Goal: Task Accomplishment & Management: Use online tool/utility

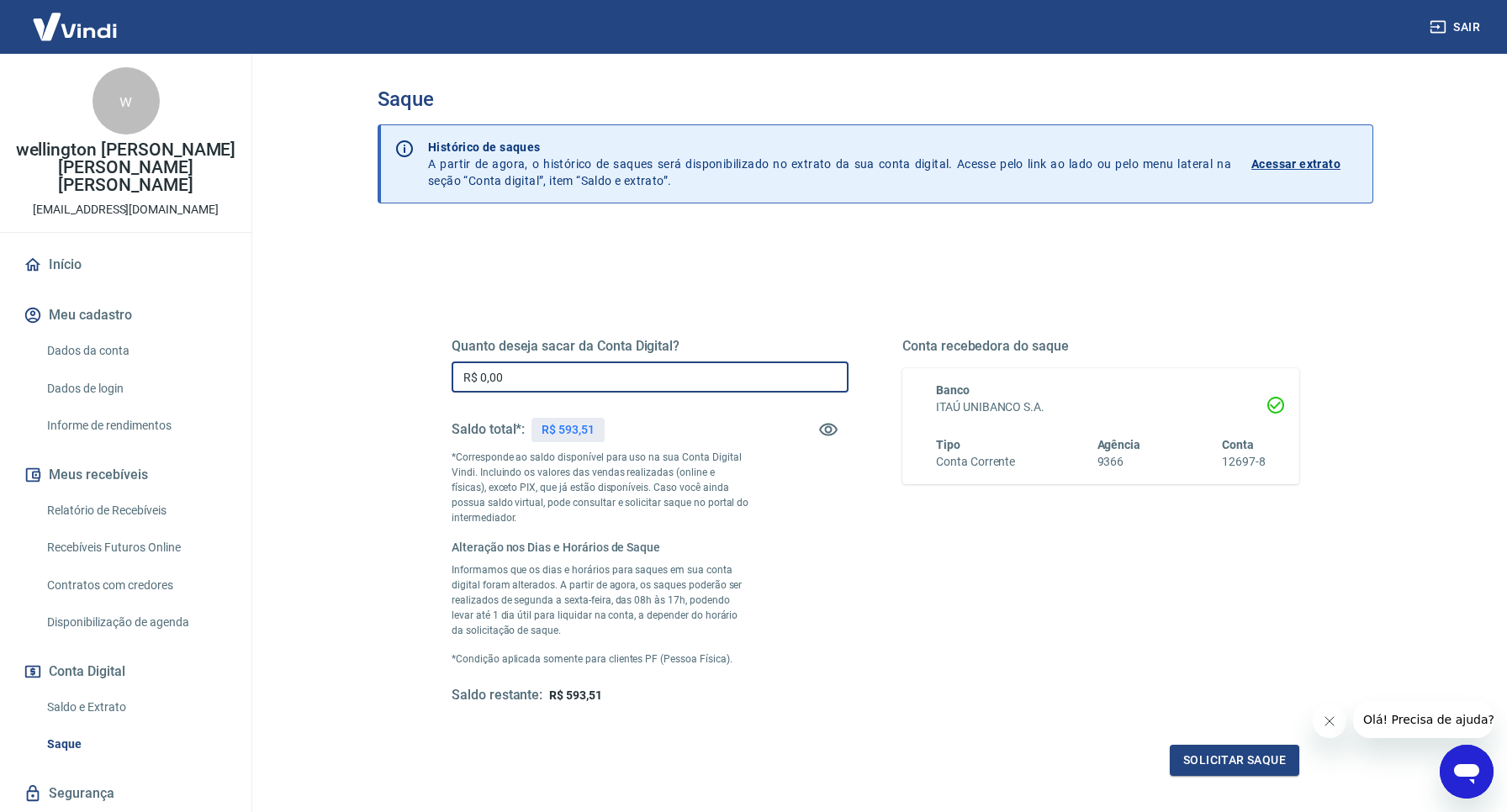
click at [514, 384] on input "R$ 0,00" at bounding box center [650, 377] width 396 height 31
type input "R$ 593,51"
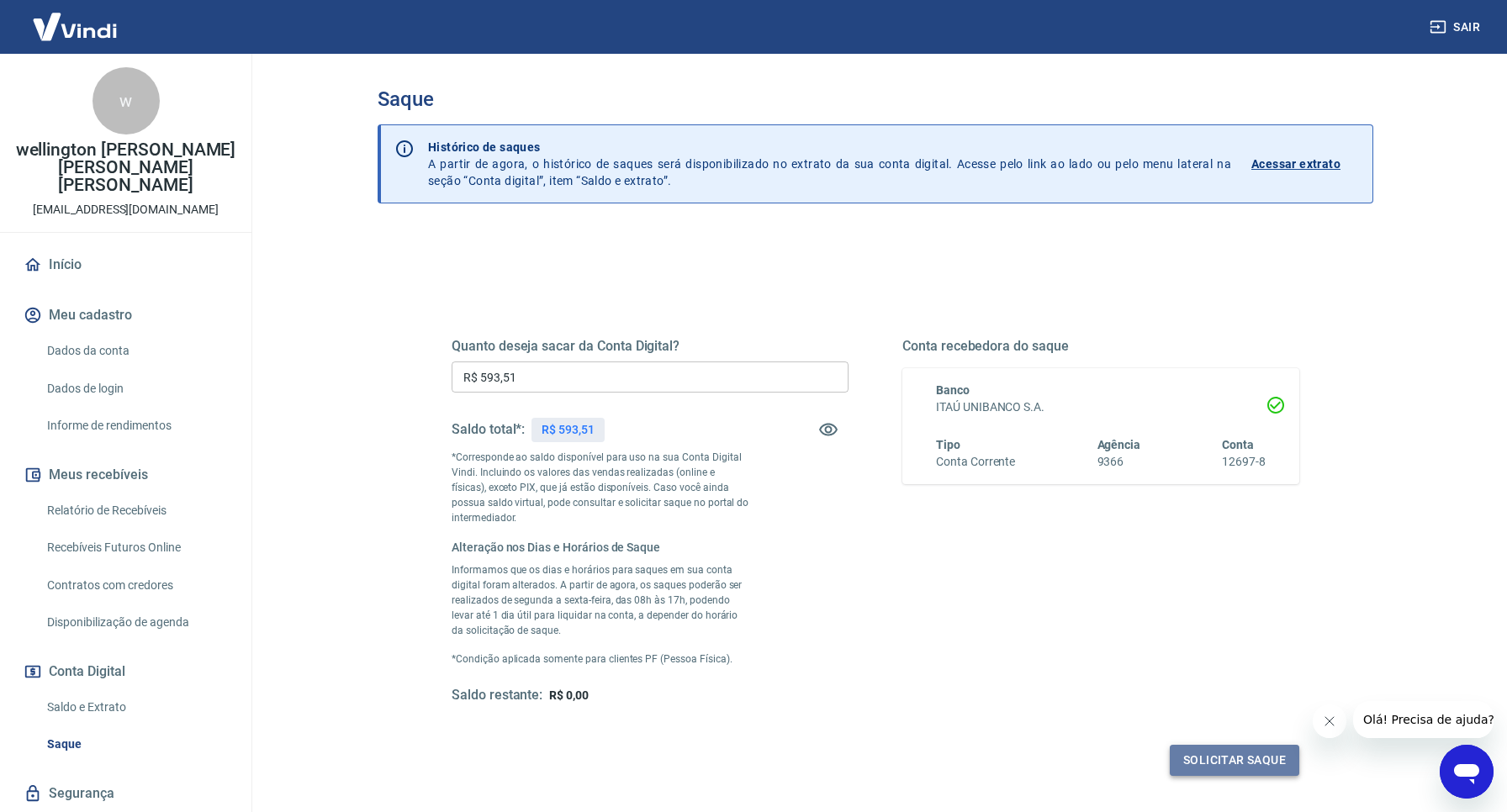
click at [1209, 751] on button "Solicitar saque" at bounding box center [1234, 760] width 130 height 31
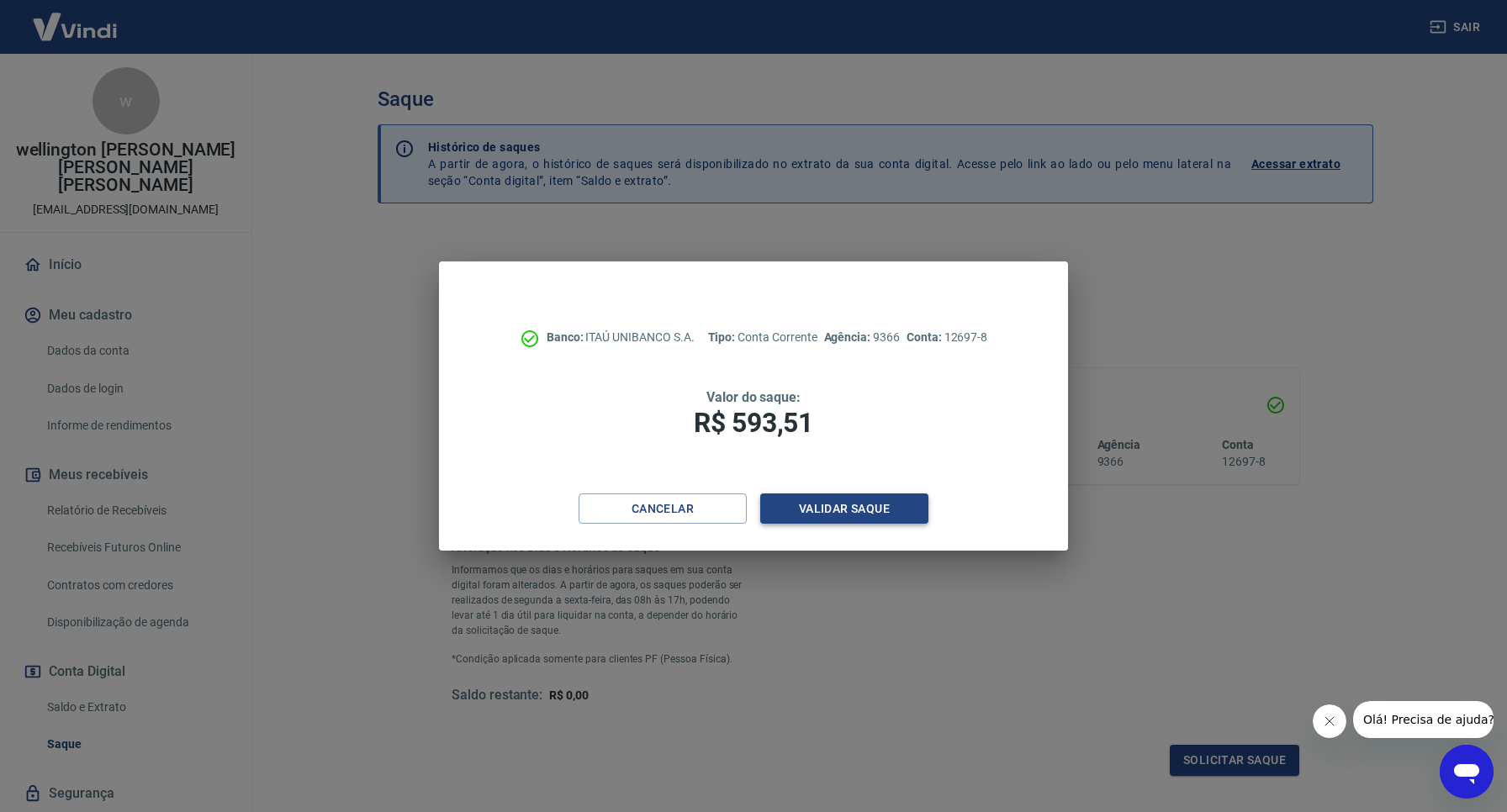
click at [888, 509] on button "Validar saque" at bounding box center [844, 509] width 168 height 31
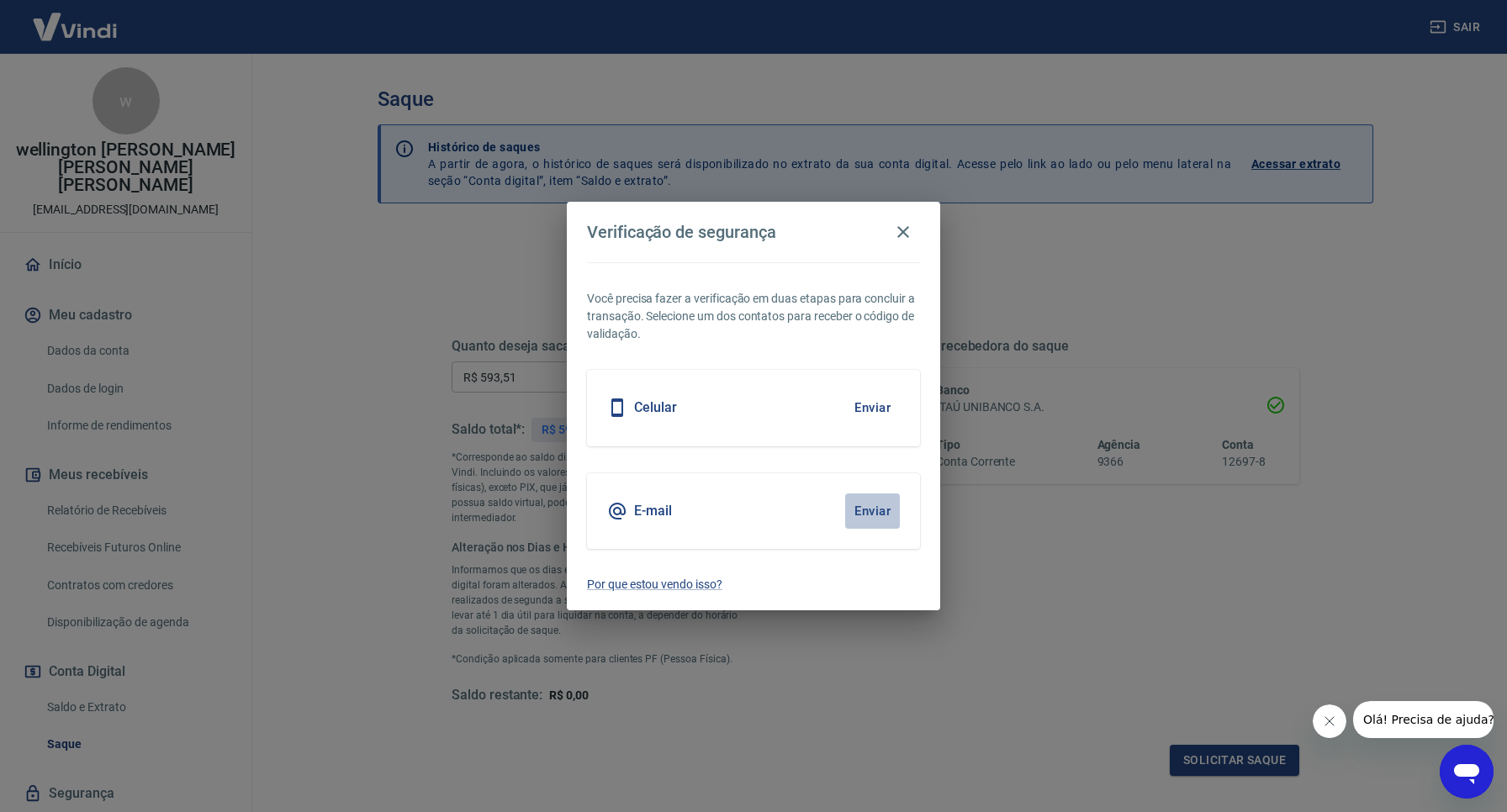
click at [850, 504] on button "Enviar" at bounding box center [872, 511] width 55 height 35
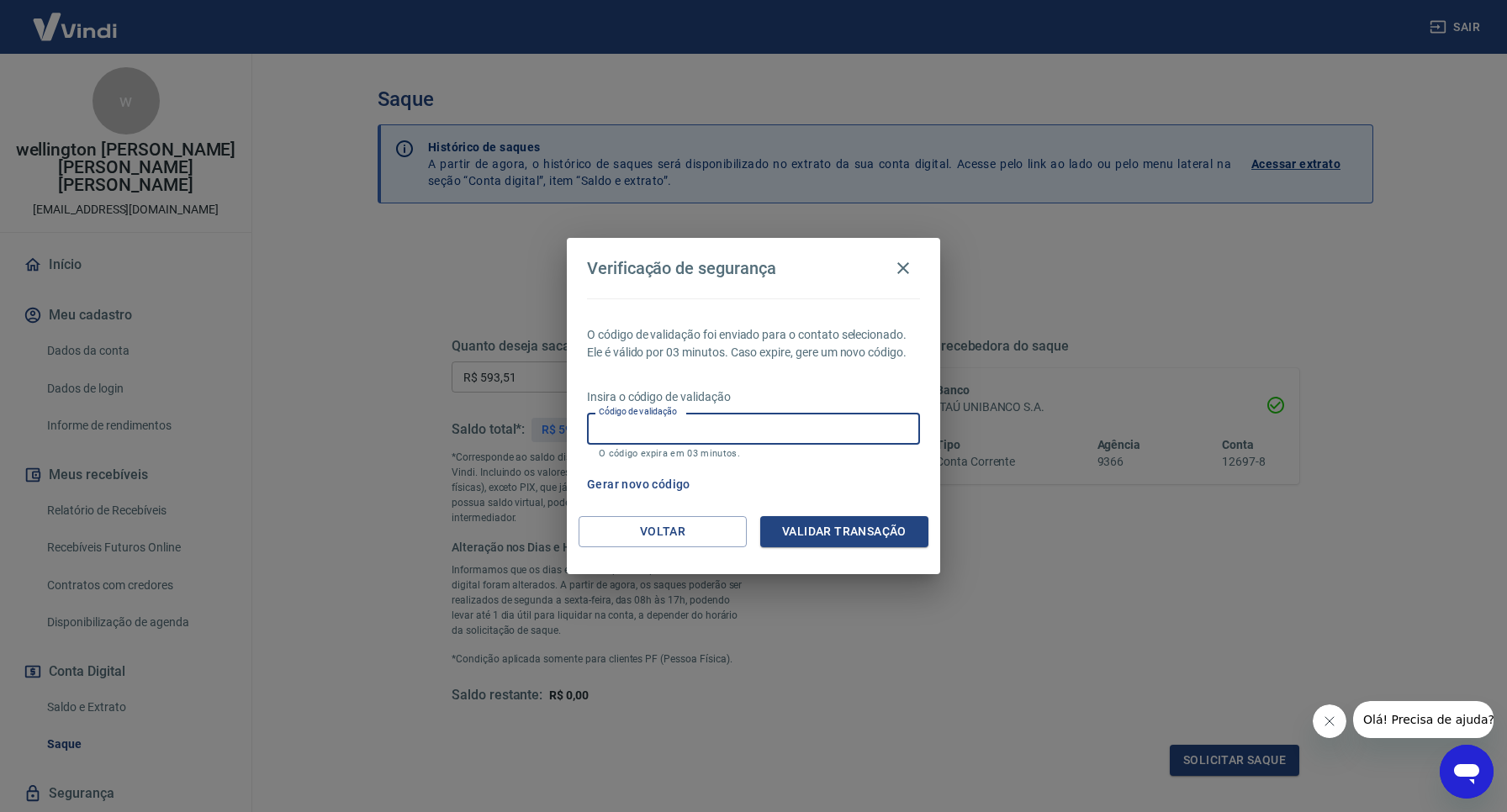
click at [720, 426] on input "Código de validação" at bounding box center [753, 429] width 333 height 31
paste input "180091"
type input "180091"
click at [807, 533] on button "Validar transação" at bounding box center [844, 532] width 168 height 31
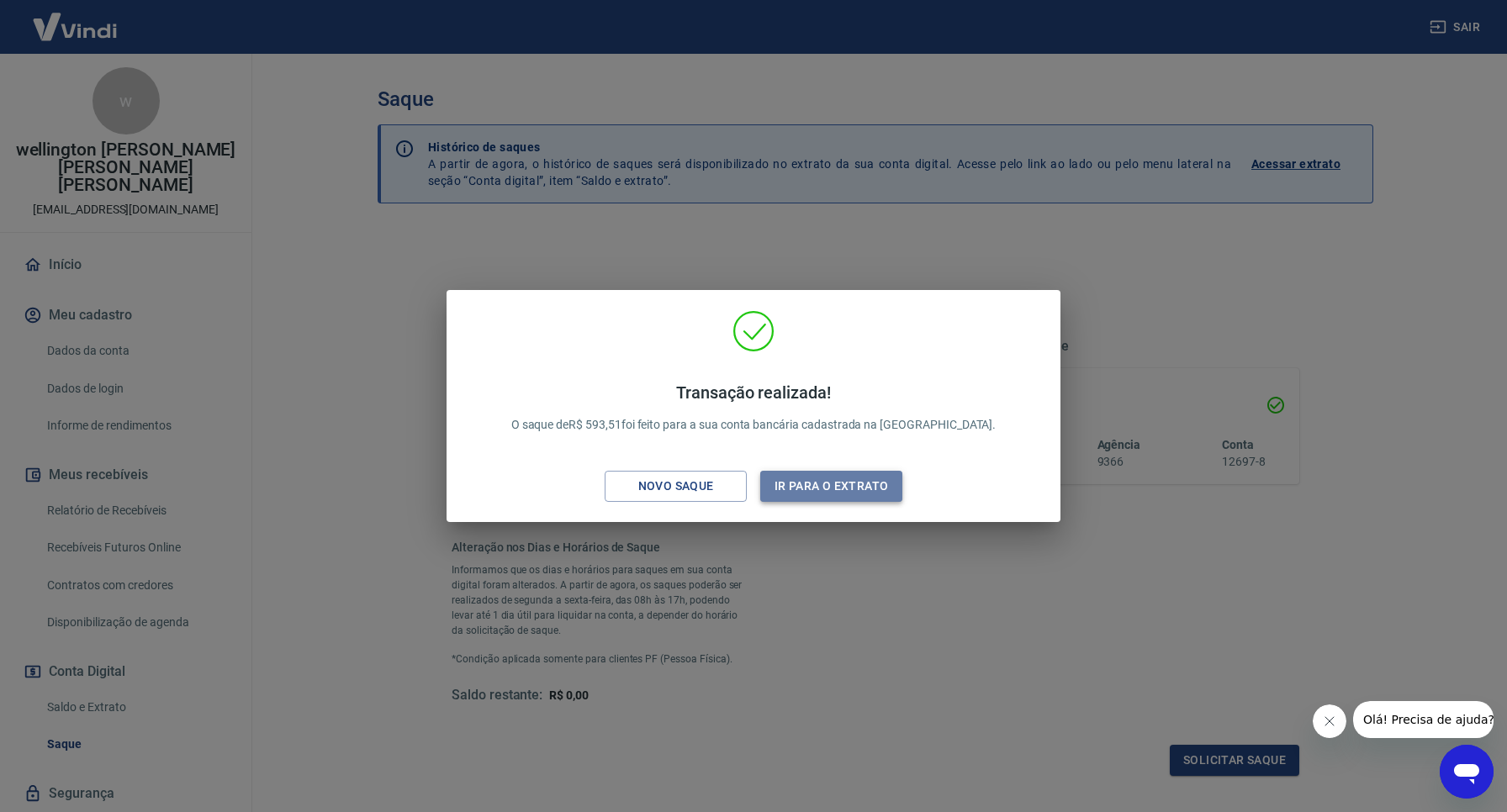
click at [825, 486] on button "Ir para o extrato" at bounding box center [831, 486] width 142 height 31
